Goal: Find specific page/section: Find specific page/section

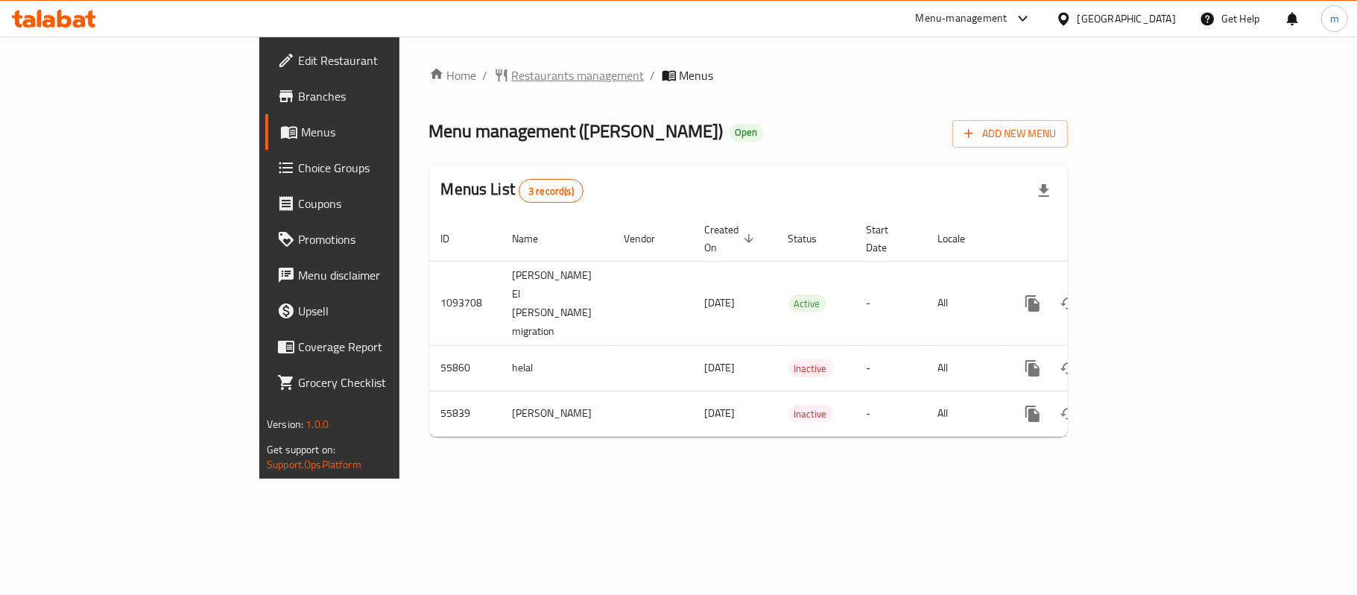
click at [512, 77] on span "Restaurants management" at bounding box center [578, 75] width 133 height 18
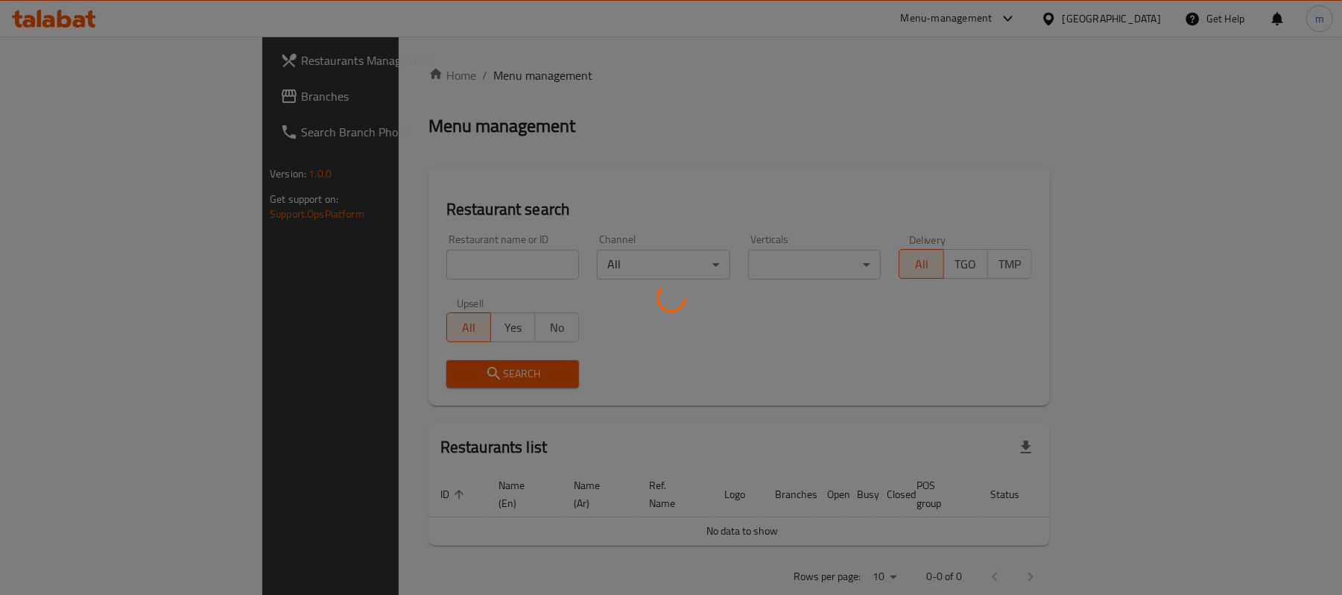
click at [377, 264] on div at bounding box center [671, 297] width 1342 height 595
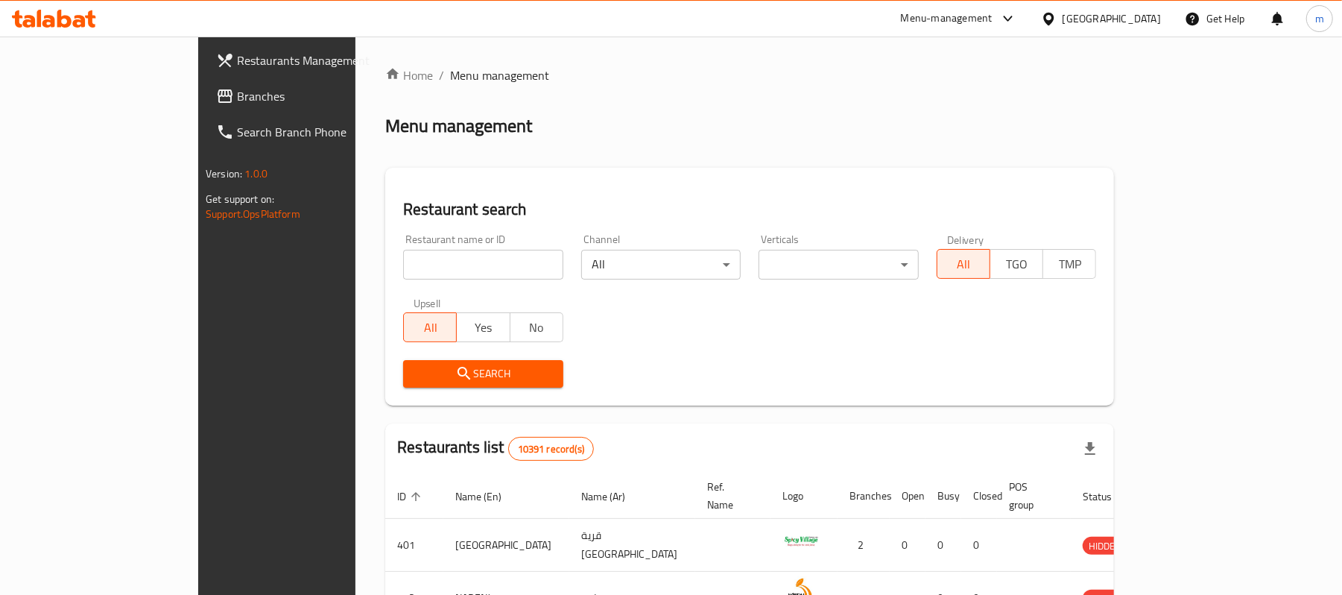
click at [403, 264] on input "search" at bounding box center [483, 265] width 160 height 30
paste input "15710"
type input "15710"
click at [455, 367] on icon "submit" at bounding box center [464, 373] width 18 height 18
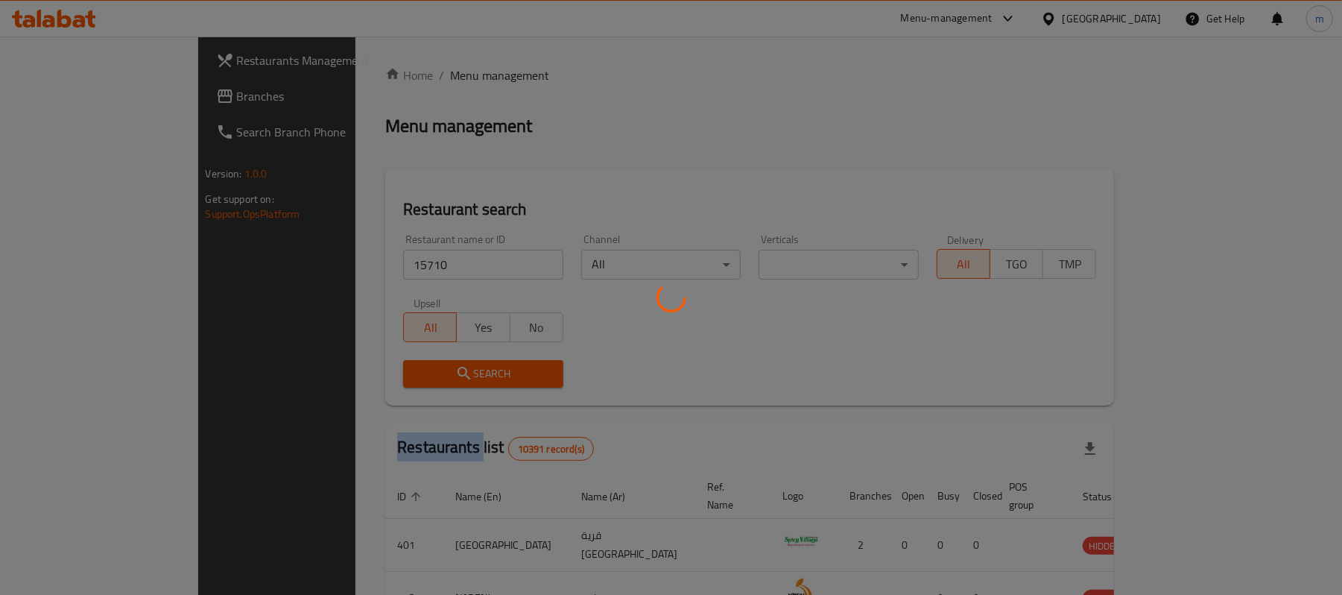
click at [370, 367] on div at bounding box center [671, 297] width 1342 height 595
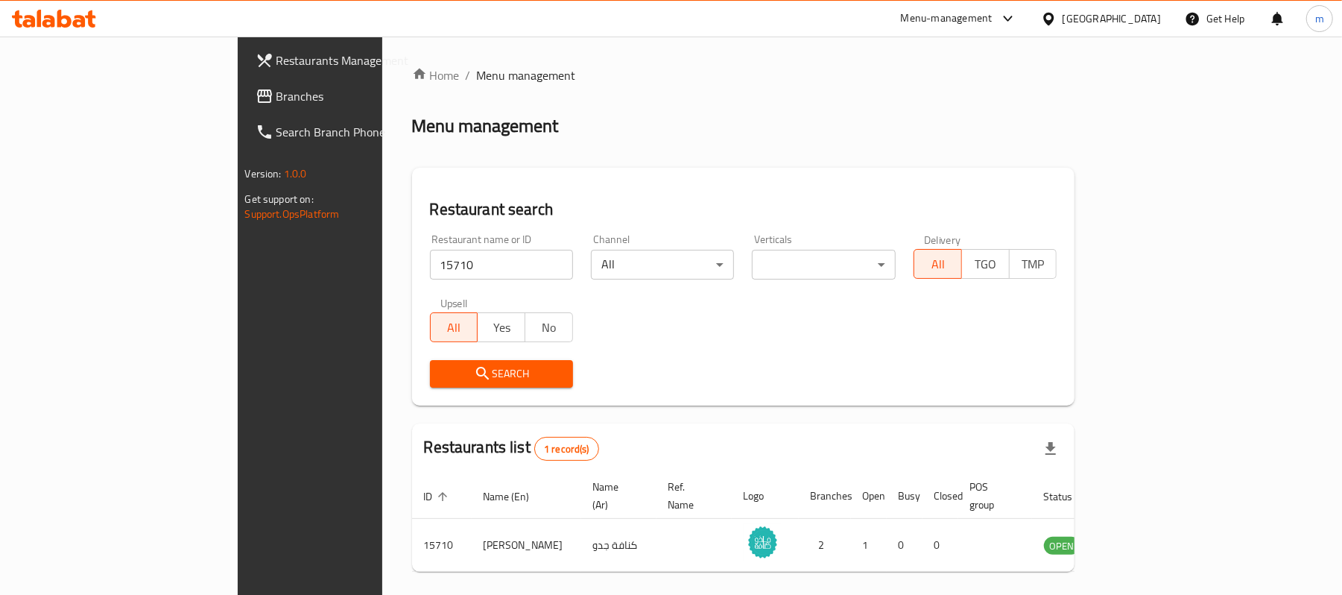
click at [831, 337] on div "Restaurant name or ID 15710 Restaurant name or ID Channel All ​ Verticals ​ ​ D…" at bounding box center [743, 310] width 645 height 171
click at [1153, 21] on div "Oman" at bounding box center [1111, 18] width 98 height 16
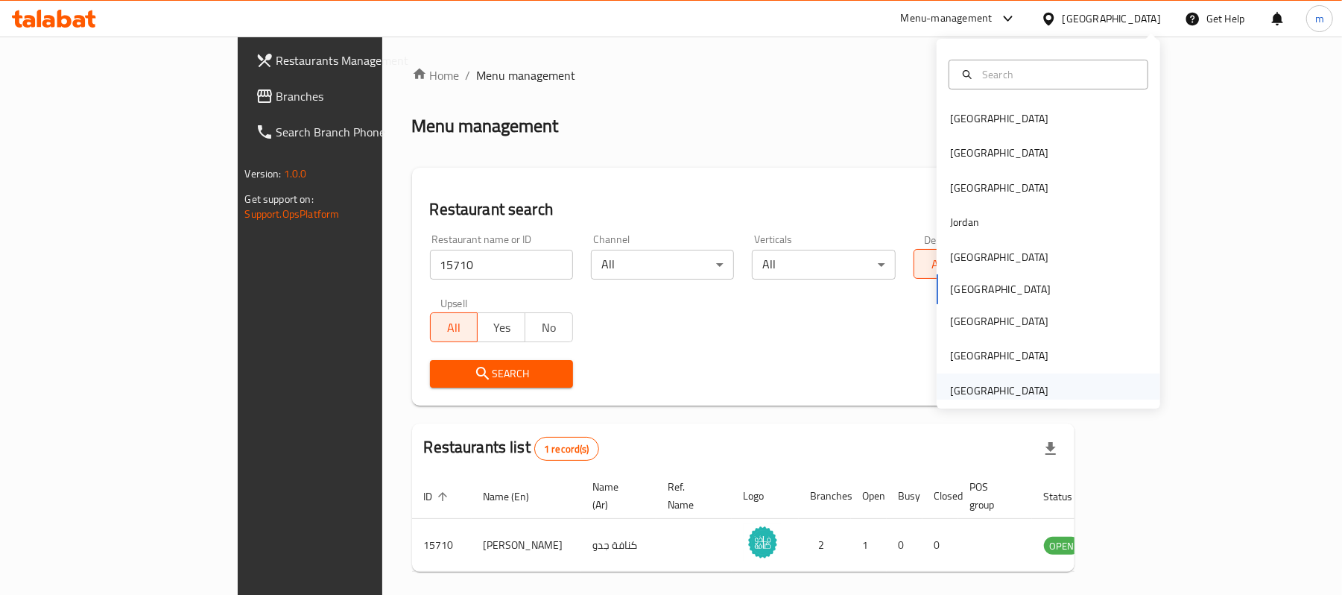
click at [999, 396] on div "[GEOGRAPHIC_DATA]" at bounding box center [999, 390] width 98 height 16
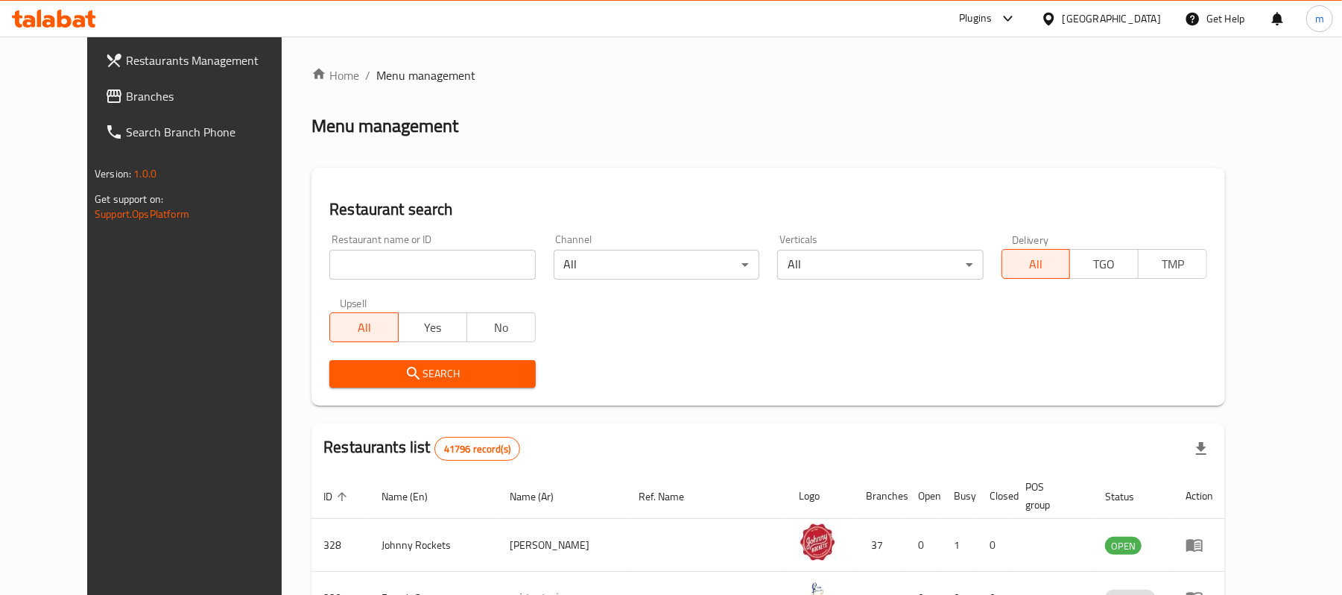
click at [126, 97] on span "Branches" at bounding box center [213, 96] width 174 height 18
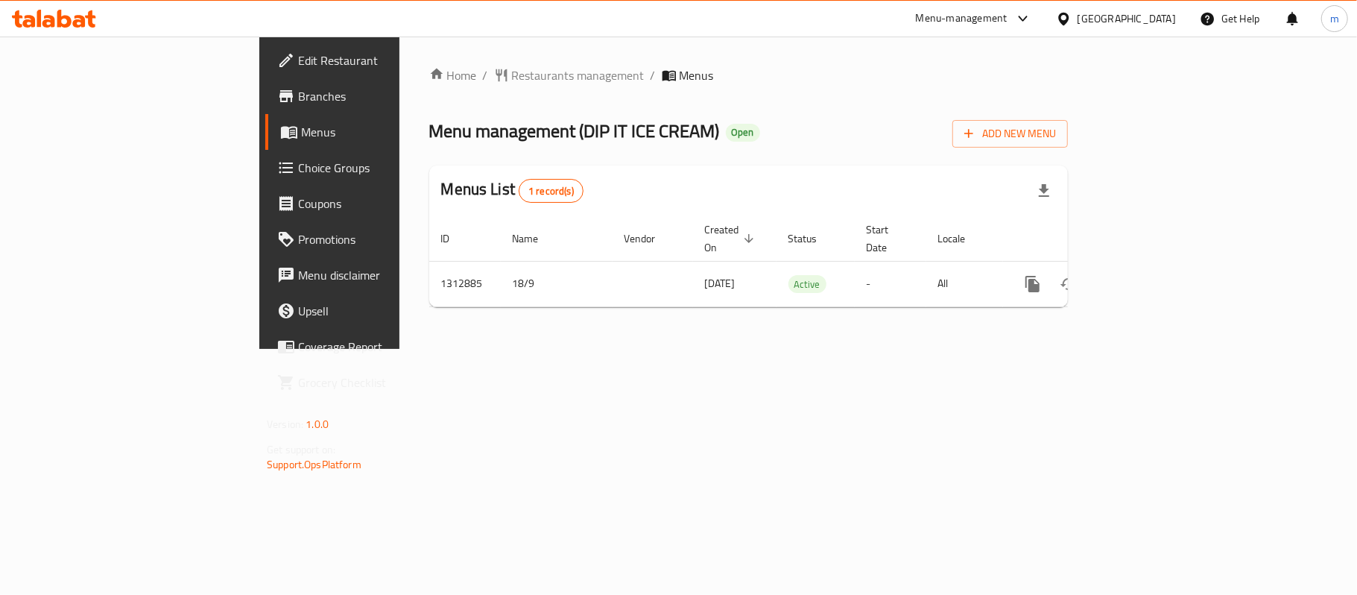
click at [512, 78] on span "Restaurants management" at bounding box center [578, 75] width 133 height 18
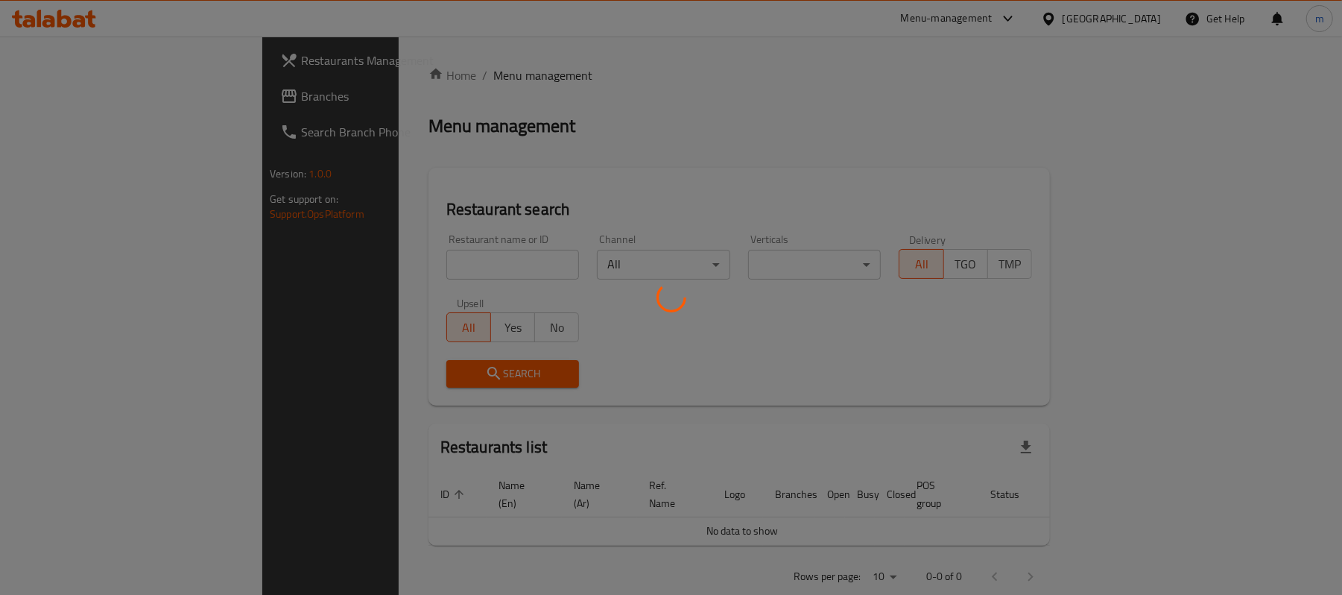
click at [392, 251] on div at bounding box center [671, 297] width 1342 height 595
click at [382, 264] on div at bounding box center [671, 297] width 1342 height 595
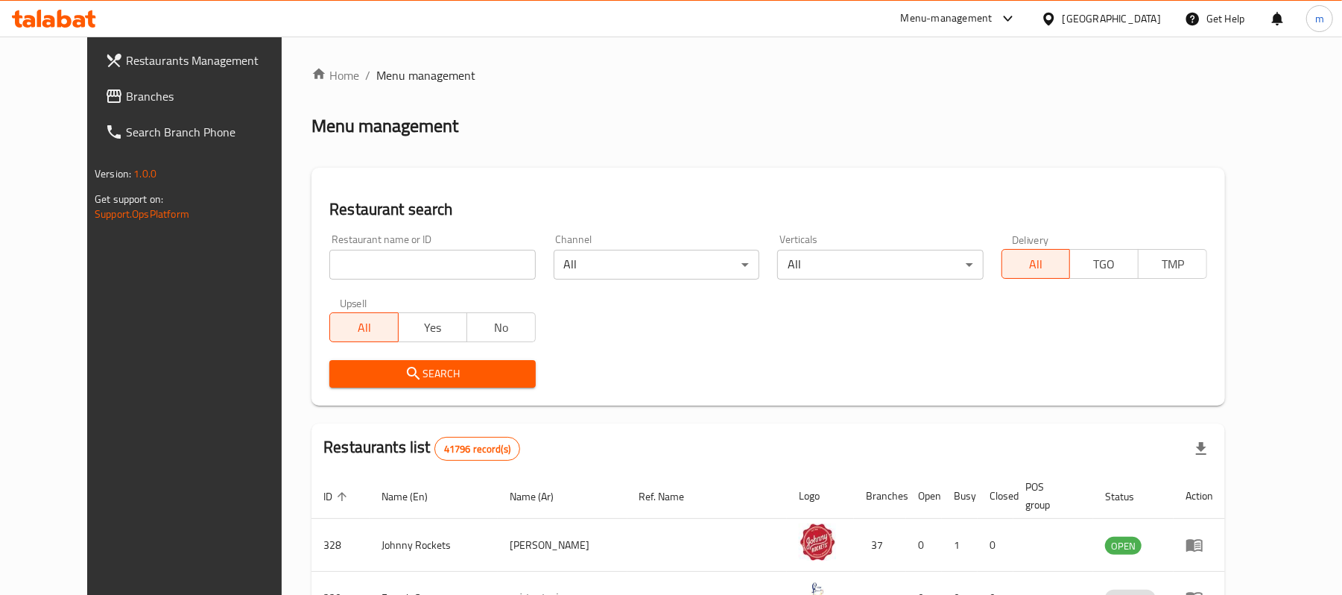
click at [382, 264] on input "search" at bounding box center [432, 265] width 206 height 30
paste input "706138"
type input "706138"
click at [405, 373] on icon "submit" at bounding box center [414, 373] width 18 height 18
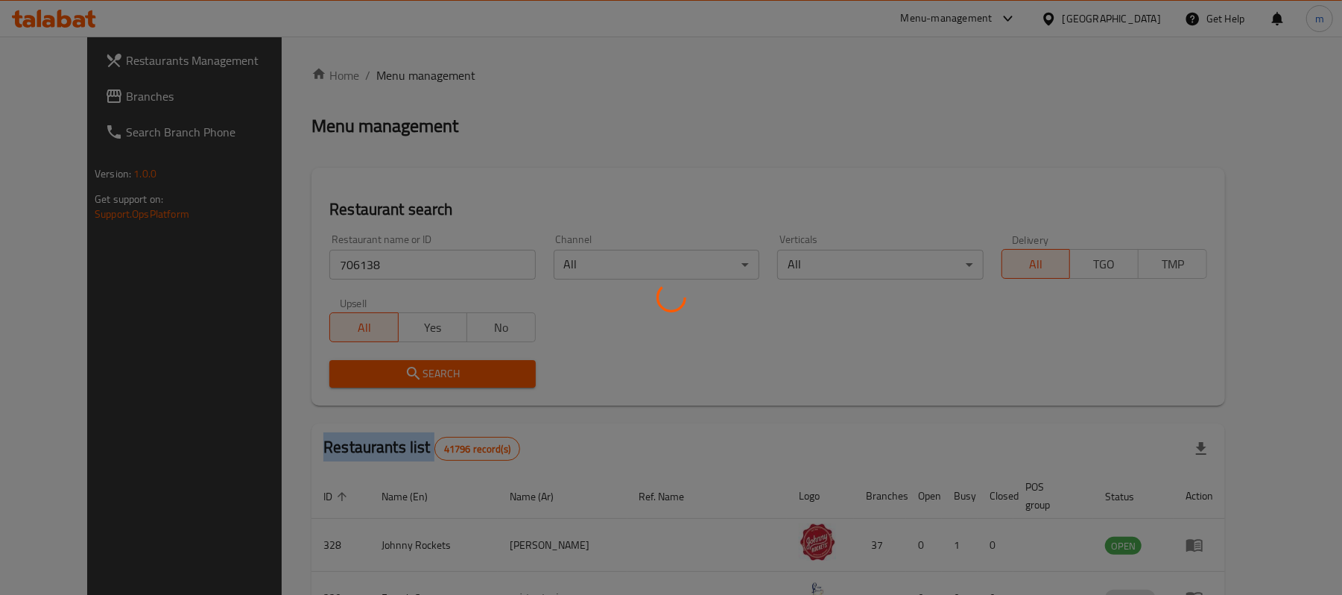
click at [370, 373] on div at bounding box center [671, 297] width 1342 height 595
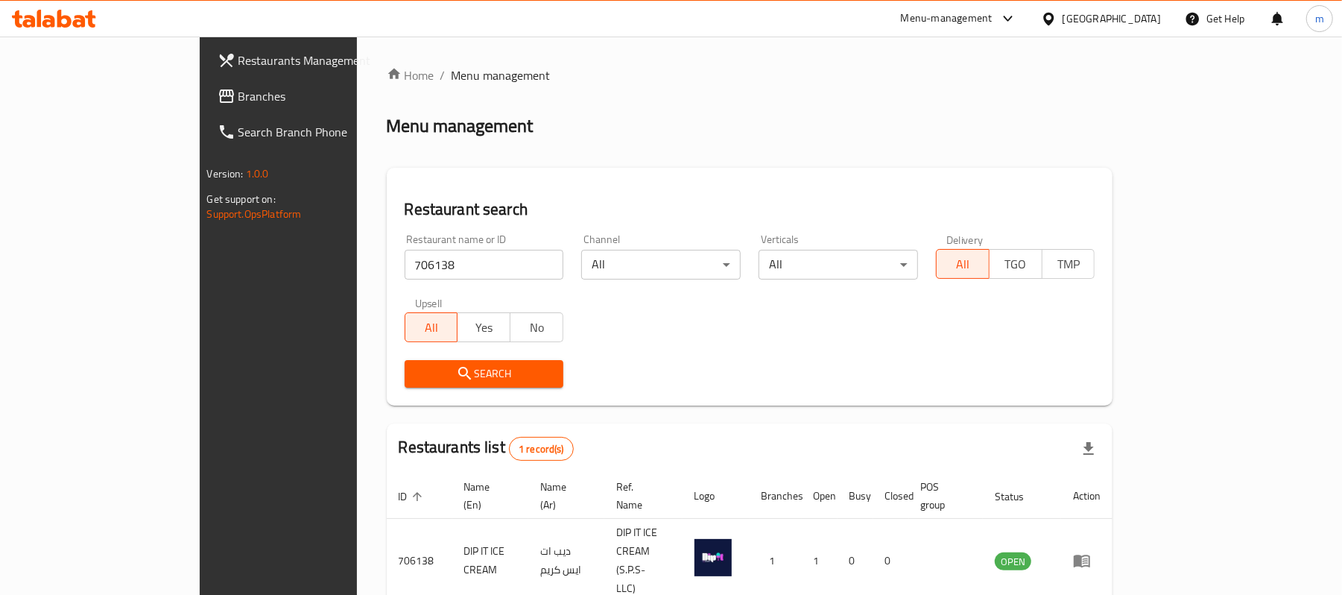
click at [725, 396] on div "Restaurant search Restaurant name or ID 706138 Restaurant name or ID Channel Al…" at bounding box center [750, 287] width 726 height 238
click at [206, 78] on link "Branches" at bounding box center [315, 96] width 218 height 36
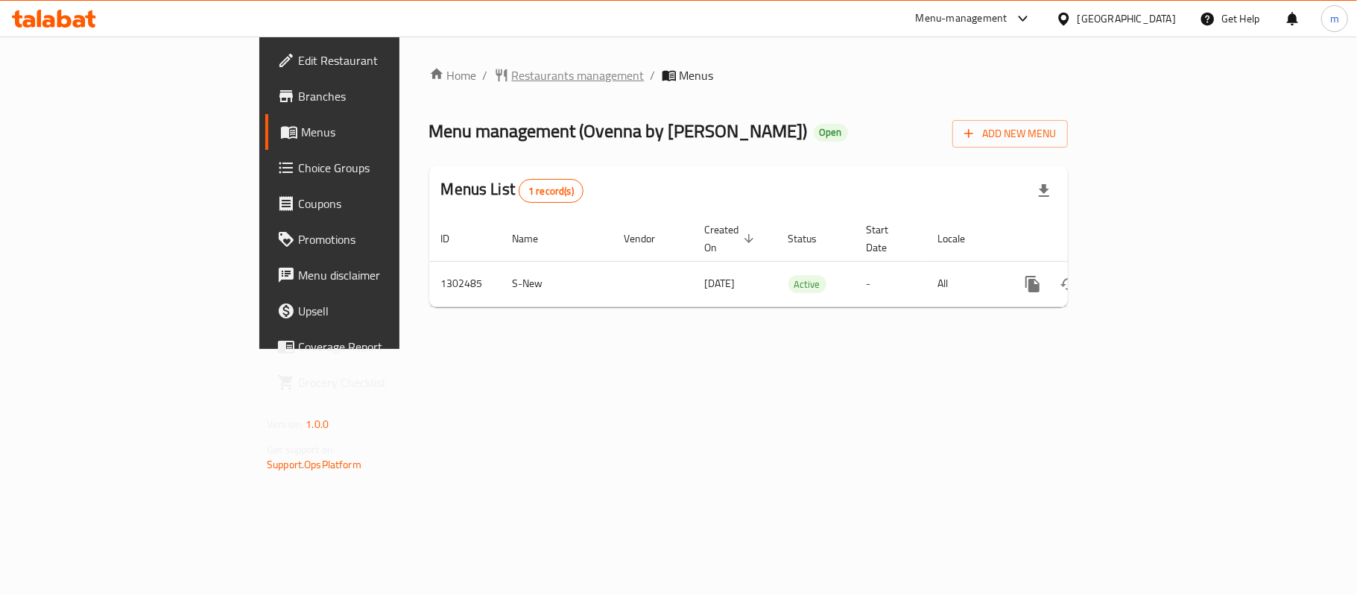
click at [512, 82] on span "Restaurants management" at bounding box center [578, 75] width 133 height 18
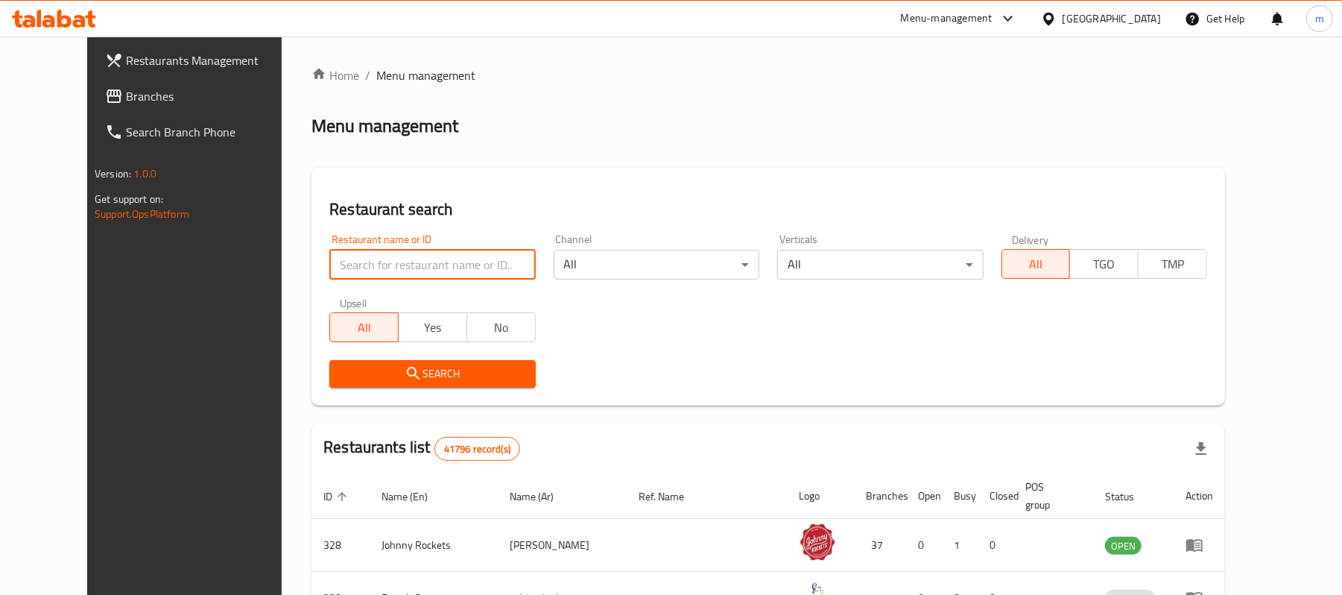
click at [404, 265] on input "search" at bounding box center [432, 265] width 206 height 30
paste input "702440"
type input "702440"
click at [392, 376] on span "Search" at bounding box center [432, 373] width 182 height 19
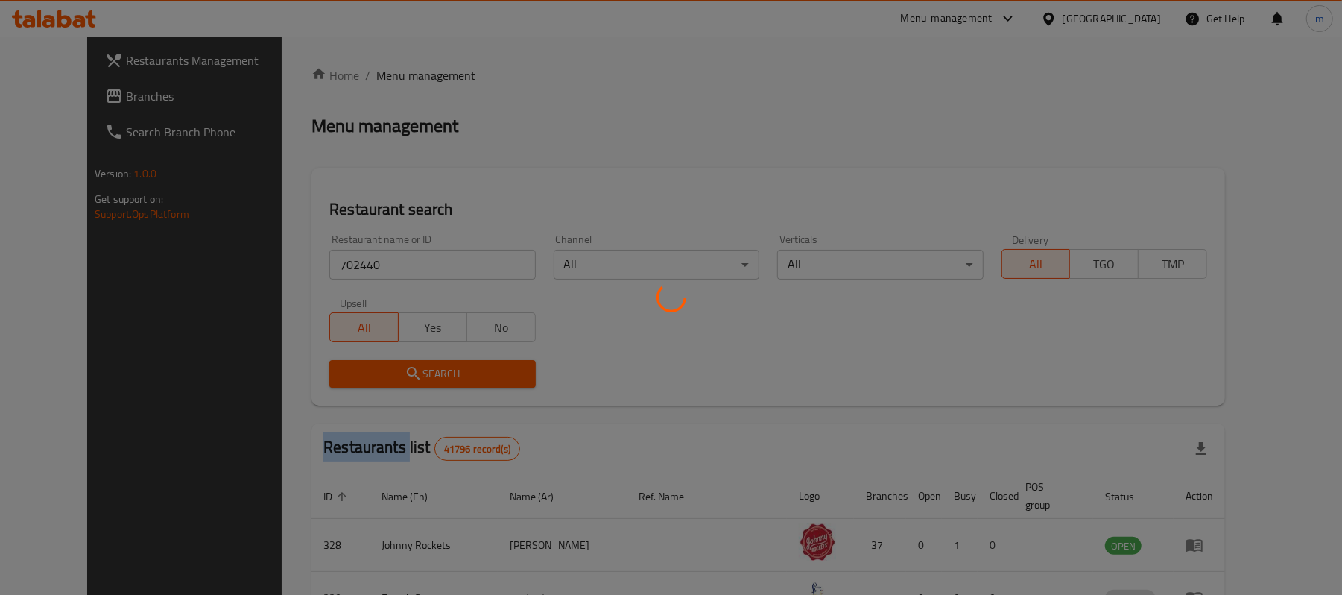
click at [392, 376] on div at bounding box center [671, 297] width 1342 height 595
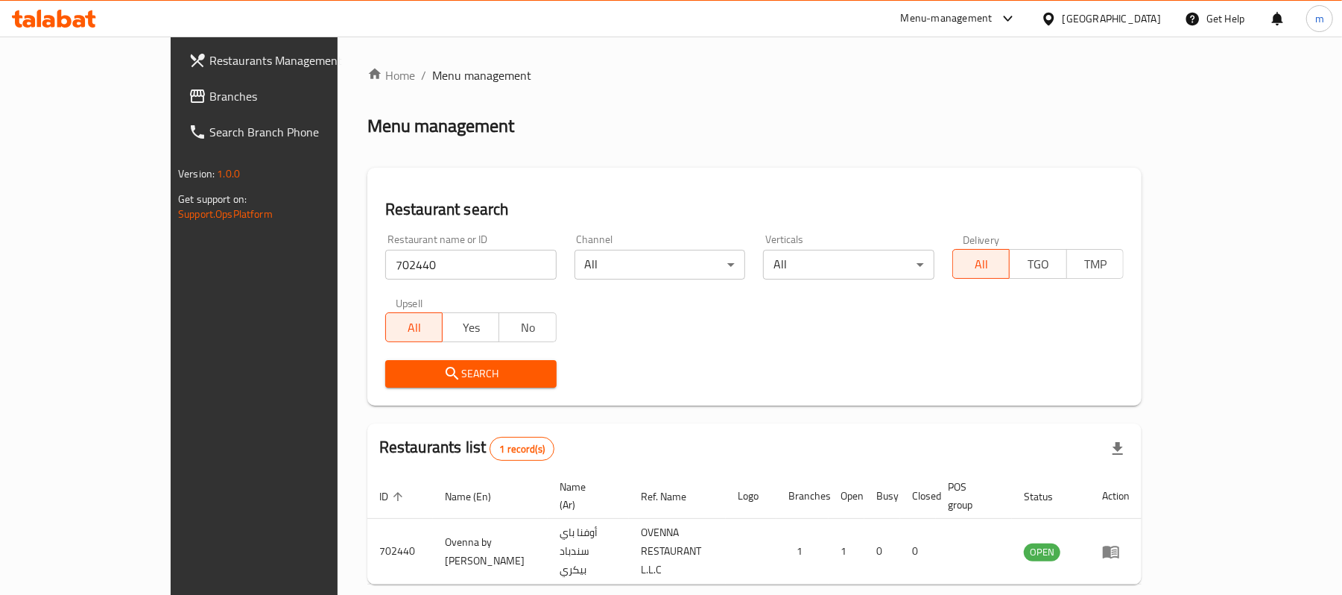
click at [618, 374] on div at bounding box center [671, 297] width 1342 height 595
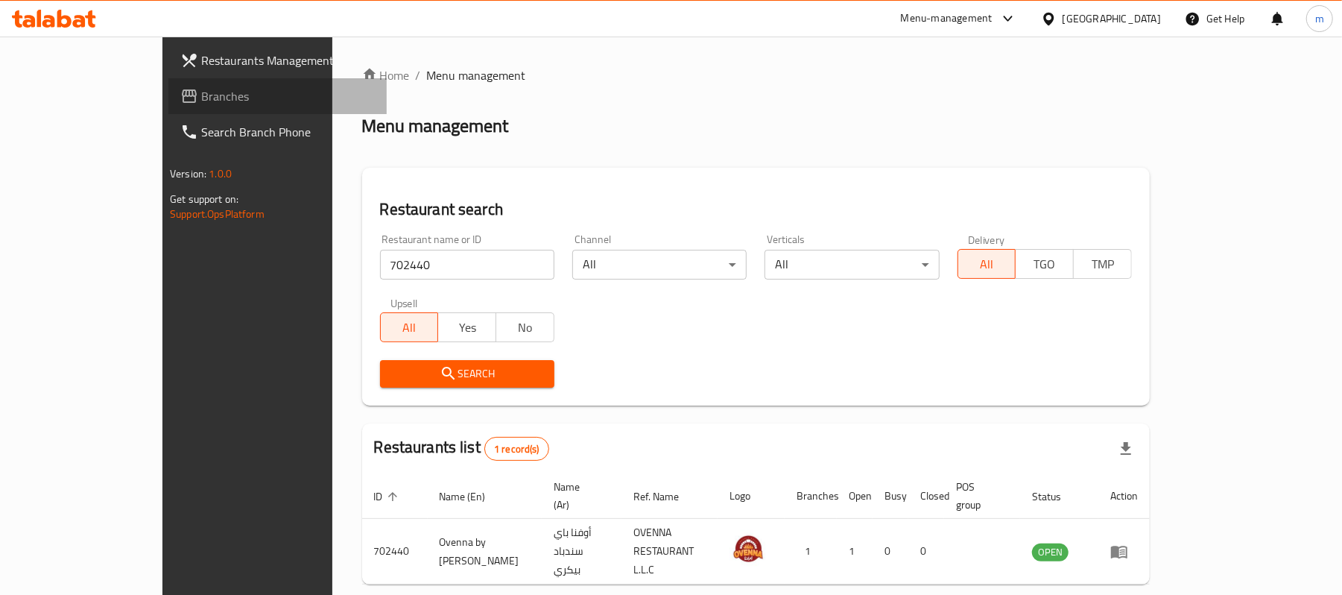
click at [168, 84] on link "Branches" at bounding box center [277, 96] width 218 height 36
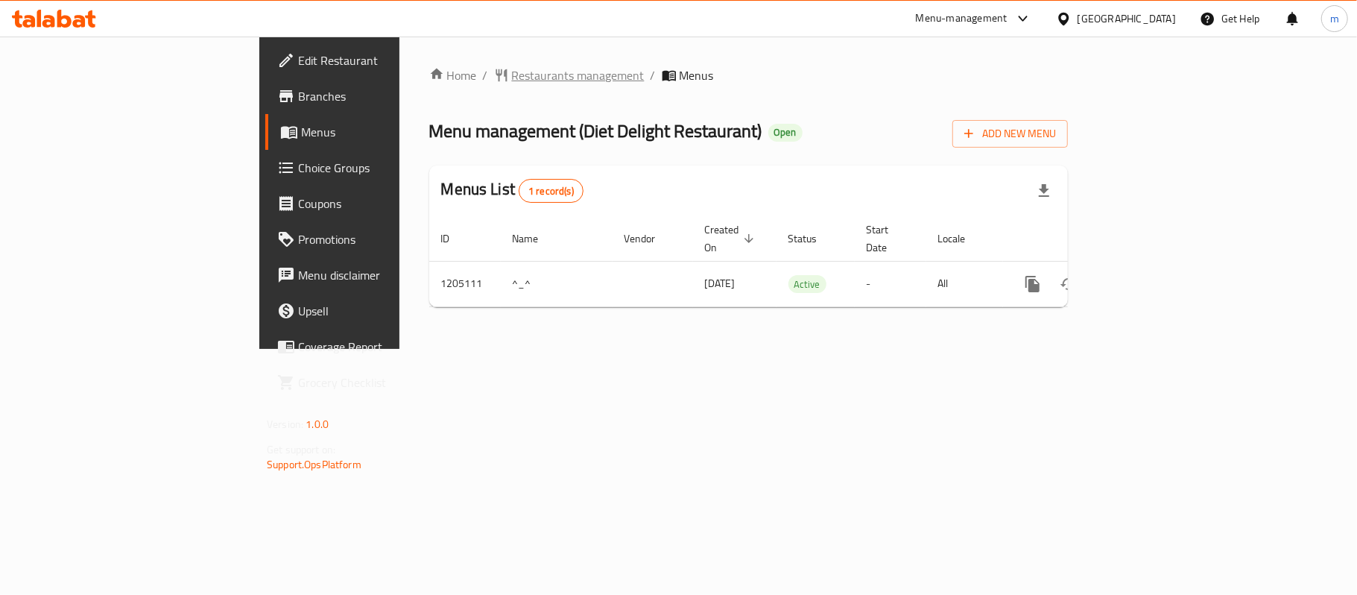
click at [512, 67] on span "Restaurants management" at bounding box center [578, 75] width 133 height 18
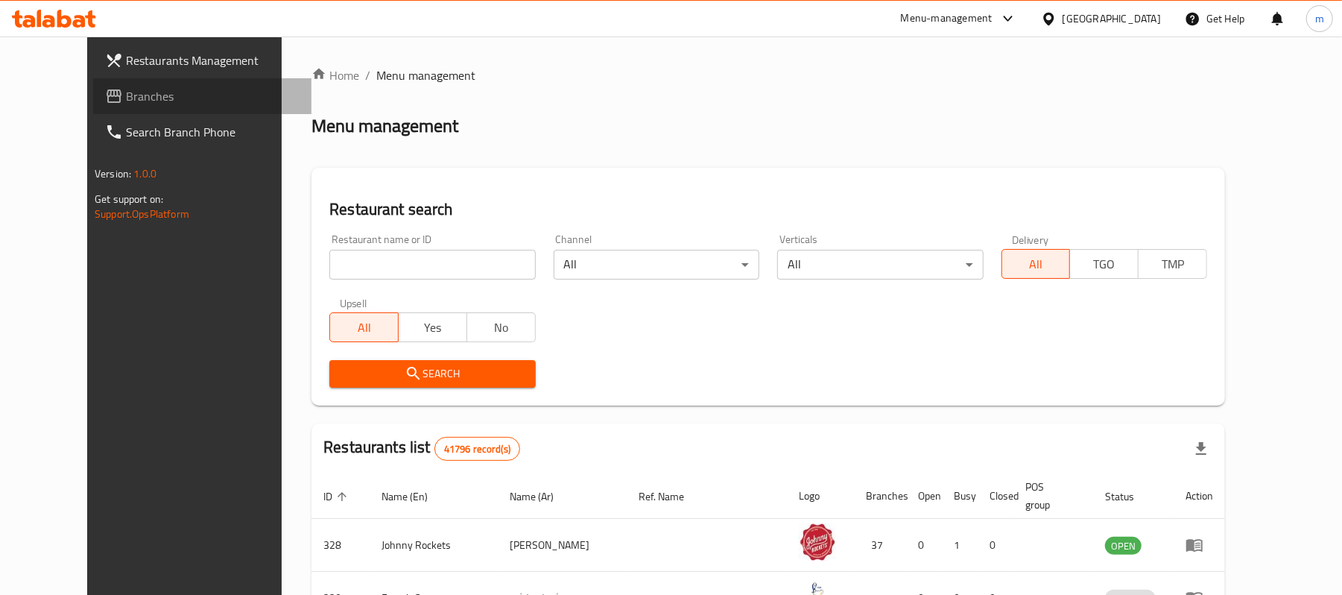
click at [126, 87] on span "Branches" at bounding box center [213, 96] width 174 height 18
